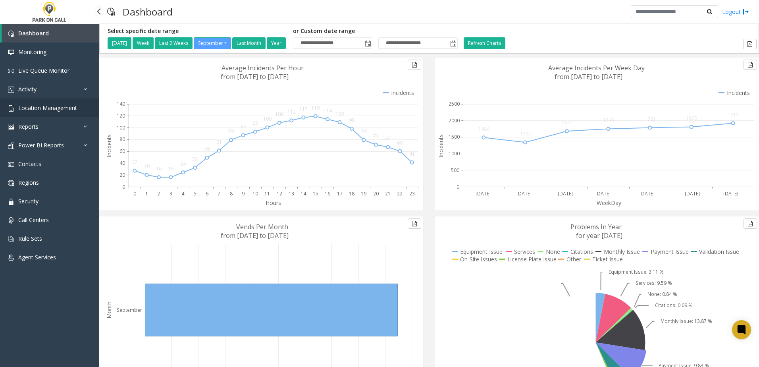
click at [47, 115] on link "Location Management" at bounding box center [49, 107] width 99 height 19
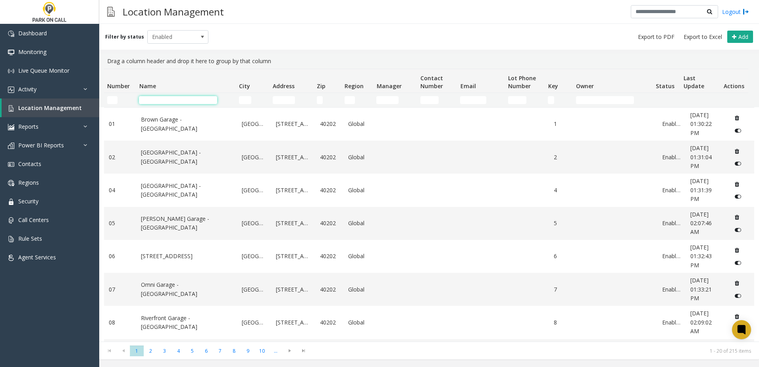
click at [197, 99] on input "Name Filter" at bounding box center [178, 100] width 78 height 8
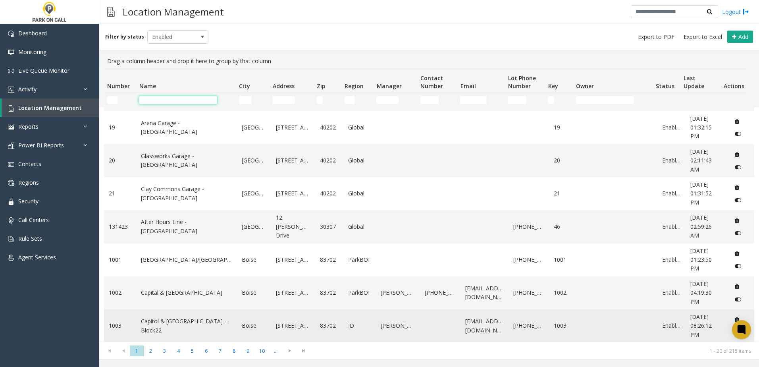
scroll to position [427, 0]
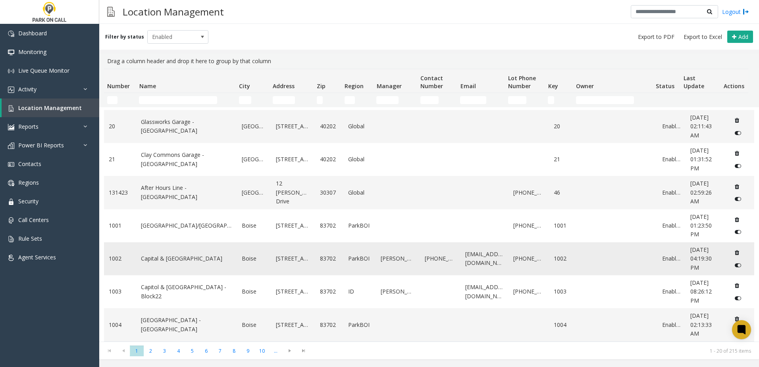
click at [192, 260] on link "Capital & [GEOGRAPHIC_DATA]" at bounding box center [186, 258] width 91 height 9
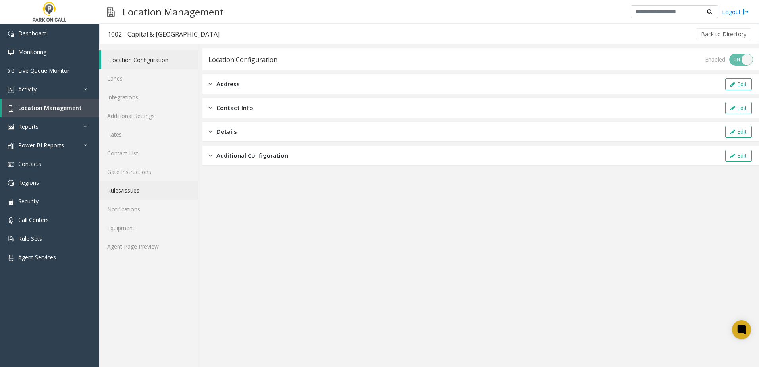
click at [134, 190] on link "Rules/Issues" at bounding box center [148, 190] width 99 height 19
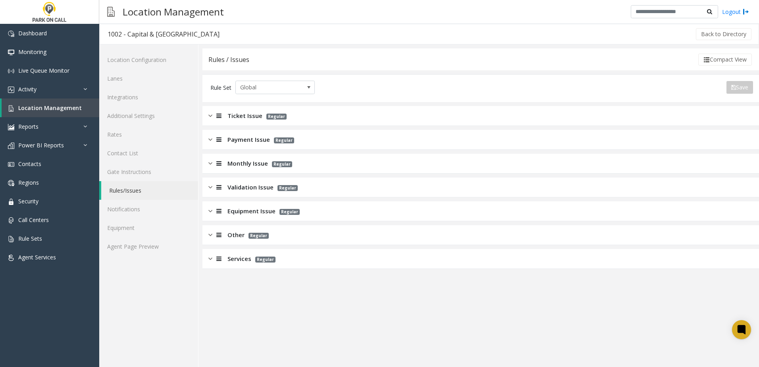
click at [249, 118] on span "Ticket Issue" at bounding box center [244, 115] width 35 height 9
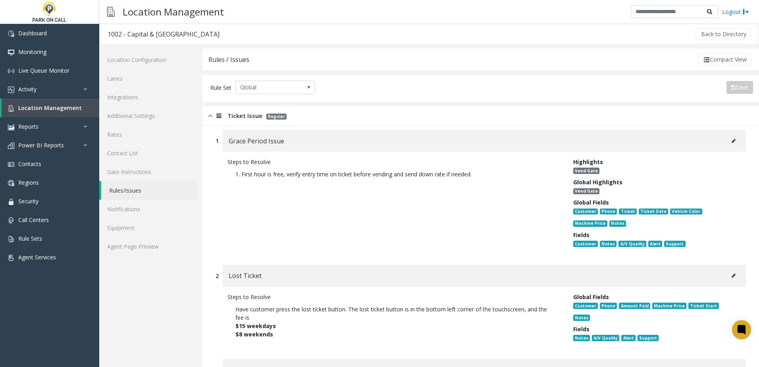
click at [242, 135] on div "Grace Period Issue" at bounding box center [484, 141] width 523 height 22
click at [237, 123] on div "Ticket Issue Regular" at bounding box center [480, 116] width 557 height 20
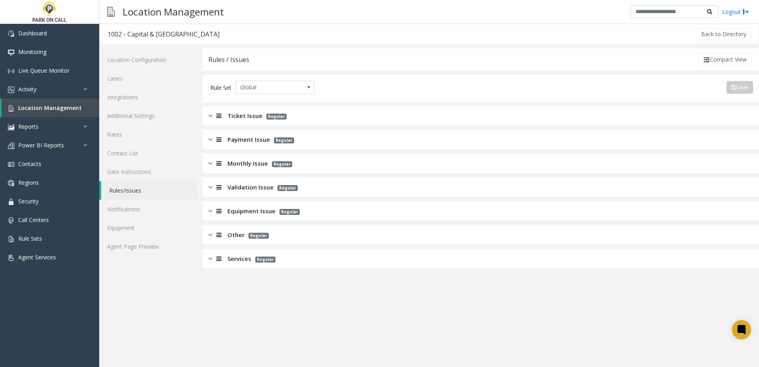
click at [234, 258] on span "Services" at bounding box center [239, 258] width 24 height 9
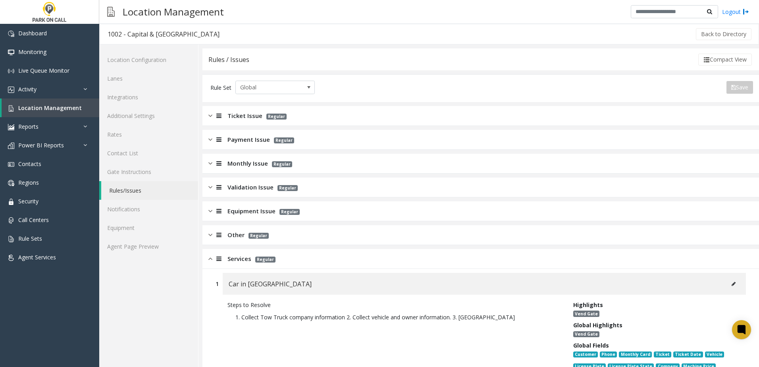
click at [237, 263] on span "Services" at bounding box center [239, 258] width 24 height 9
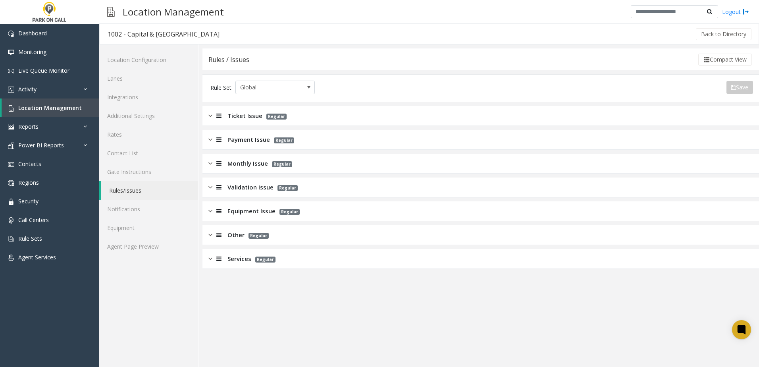
click at [245, 213] on span "Equipment Issue" at bounding box center [251, 210] width 48 height 9
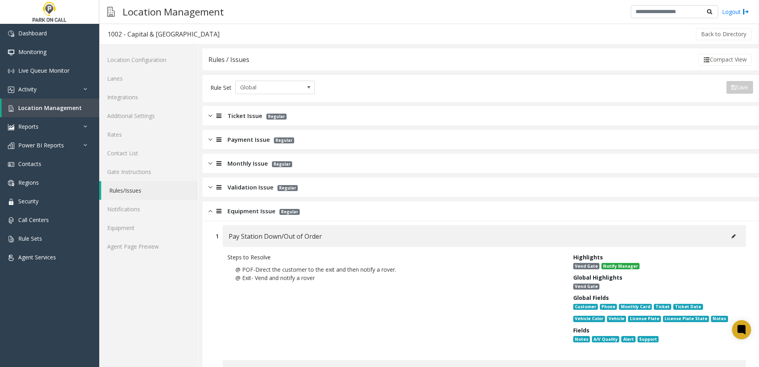
click at [244, 210] on span "Equipment Issue" at bounding box center [251, 210] width 48 height 9
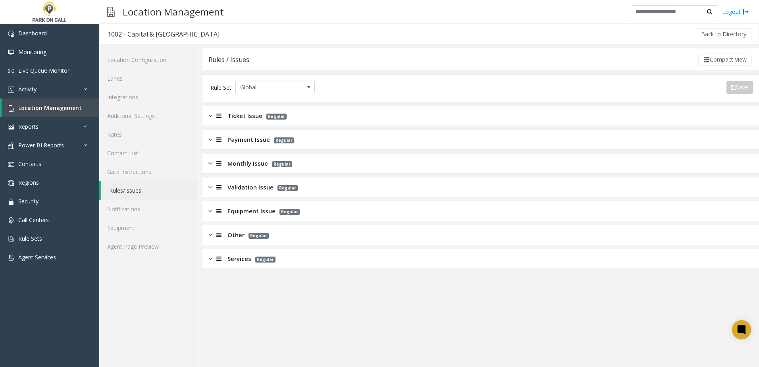
click at [248, 184] on span "Validation Issue" at bounding box center [250, 187] width 46 height 9
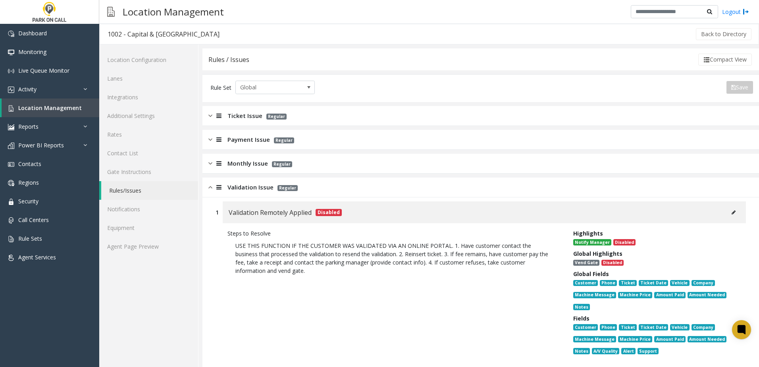
click at [248, 185] on span "Validation Issue" at bounding box center [250, 187] width 46 height 9
